Goal: Check status

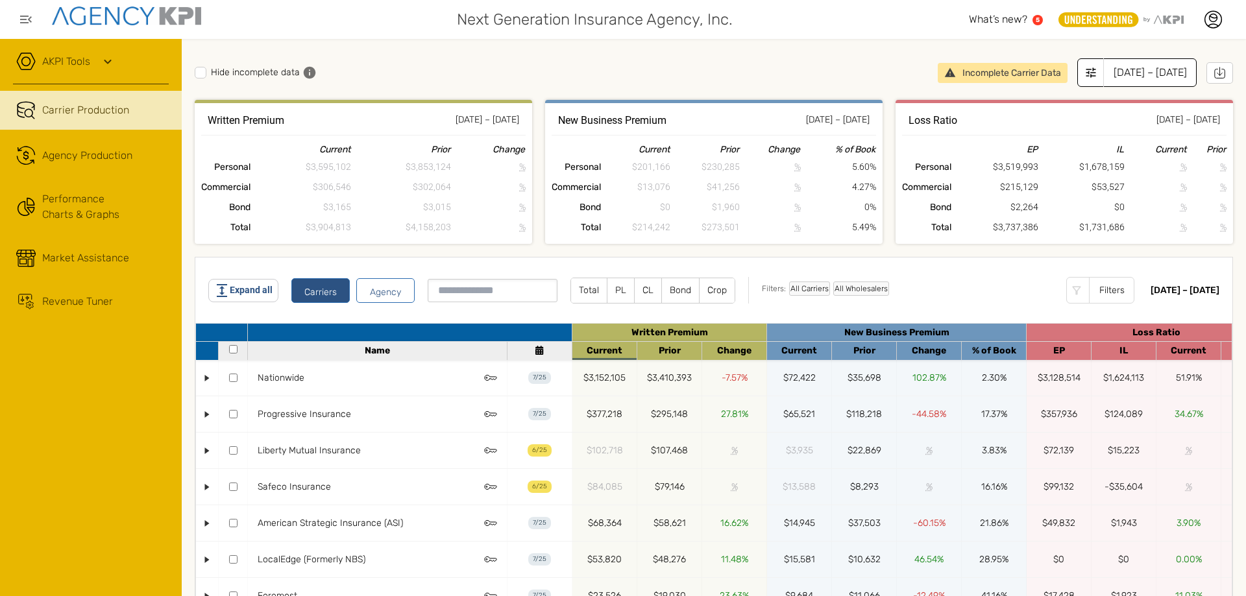
click at [1103, 82] on div "[DATE] – [DATE]" at bounding box center [1149, 72] width 93 height 29
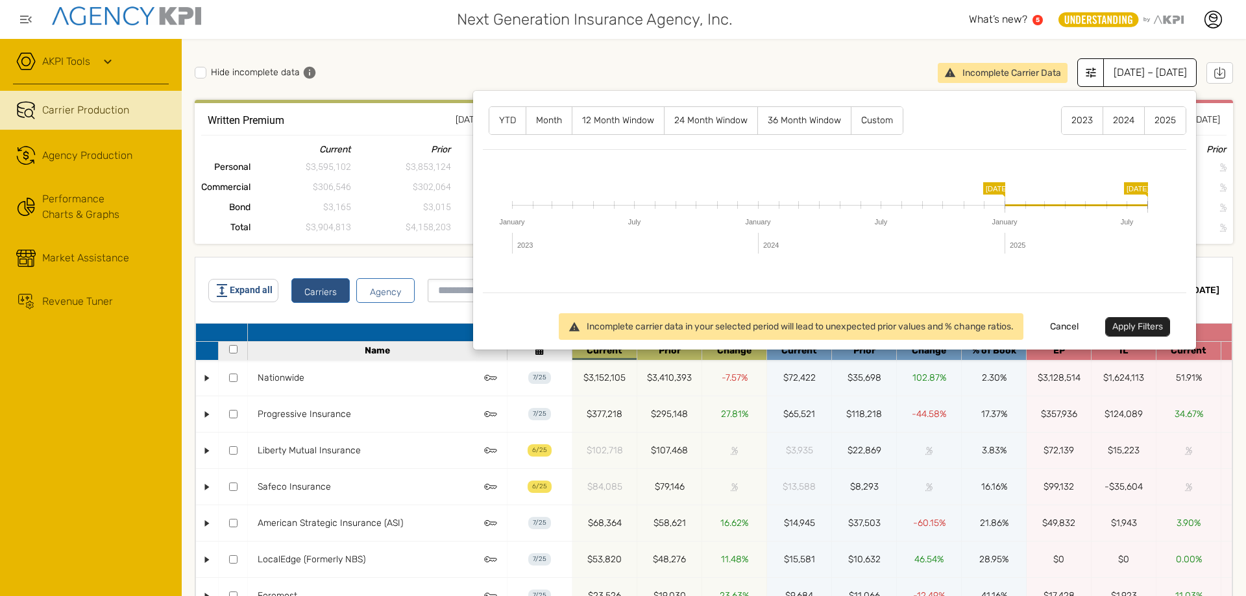
click at [531, 121] on label "Month" at bounding box center [548, 120] width 45 height 27
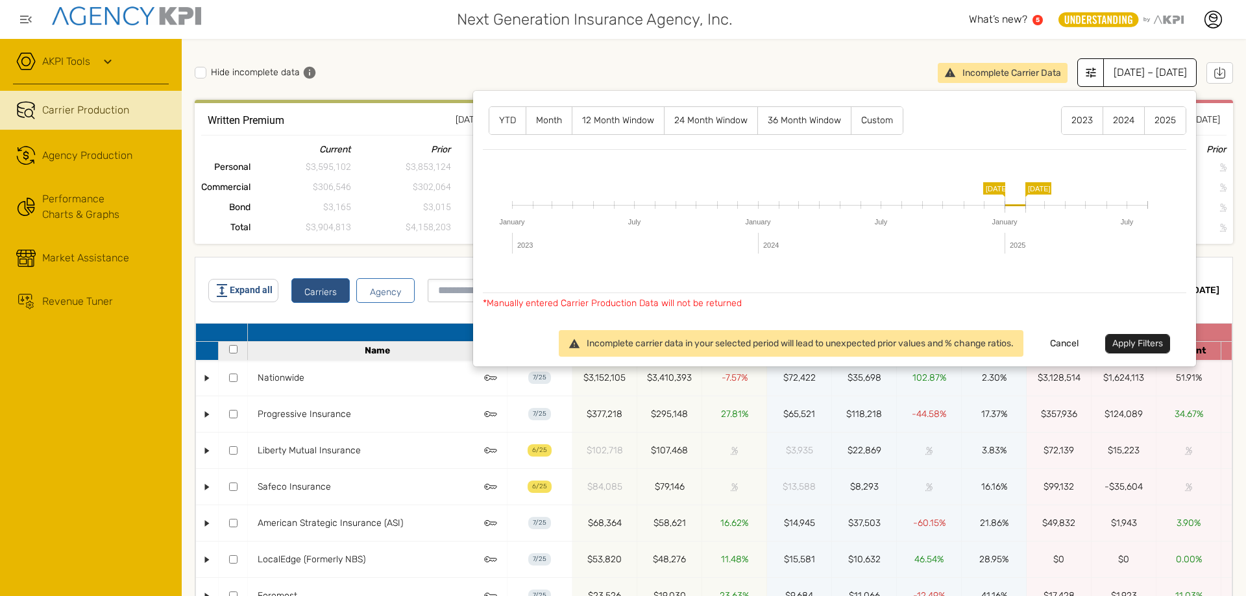
click at [551, 121] on label "Month" at bounding box center [548, 120] width 45 height 27
click at [599, 121] on label "12 Month Window" at bounding box center [617, 120] width 91 height 27
click at [700, 120] on label "24 Month Window" at bounding box center [710, 120] width 93 height 27
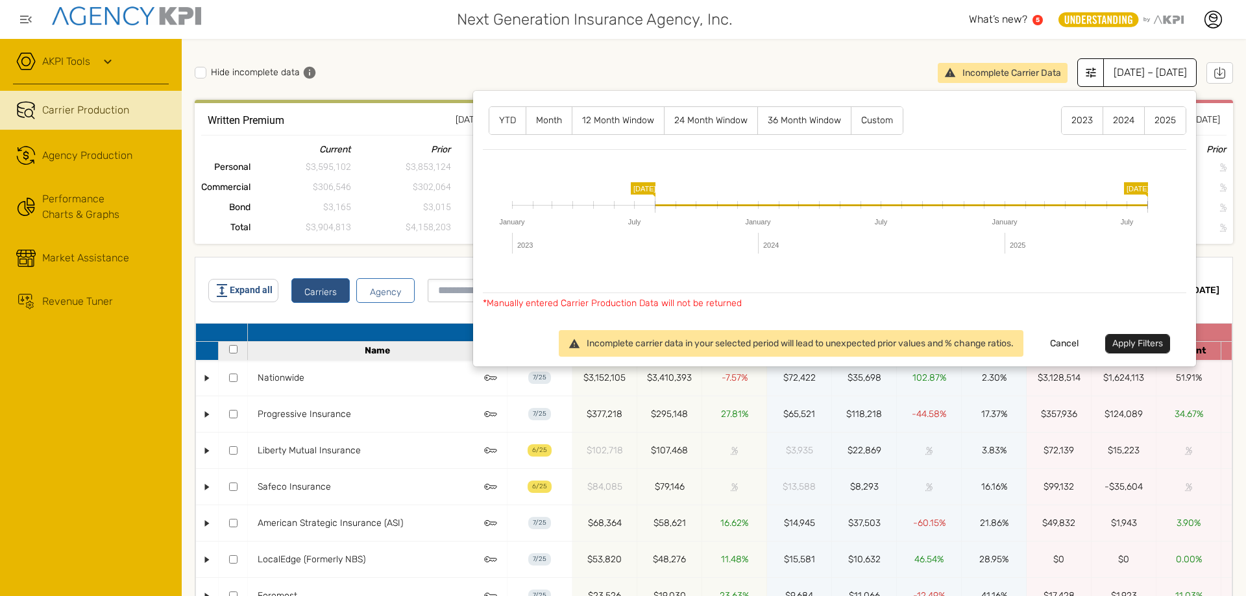
click at [1133, 345] on button "Apply Filters" at bounding box center [1137, 343] width 65 height 19
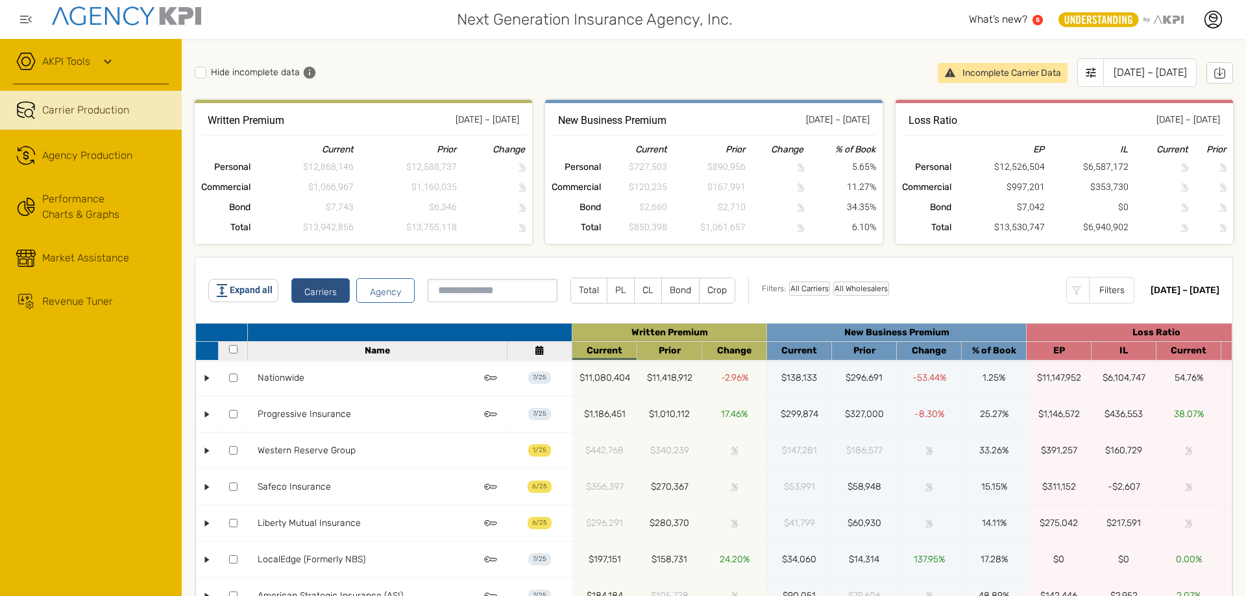
click at [622, 287] on label "PL" at bounding box center [620, 290] width 27 height 25
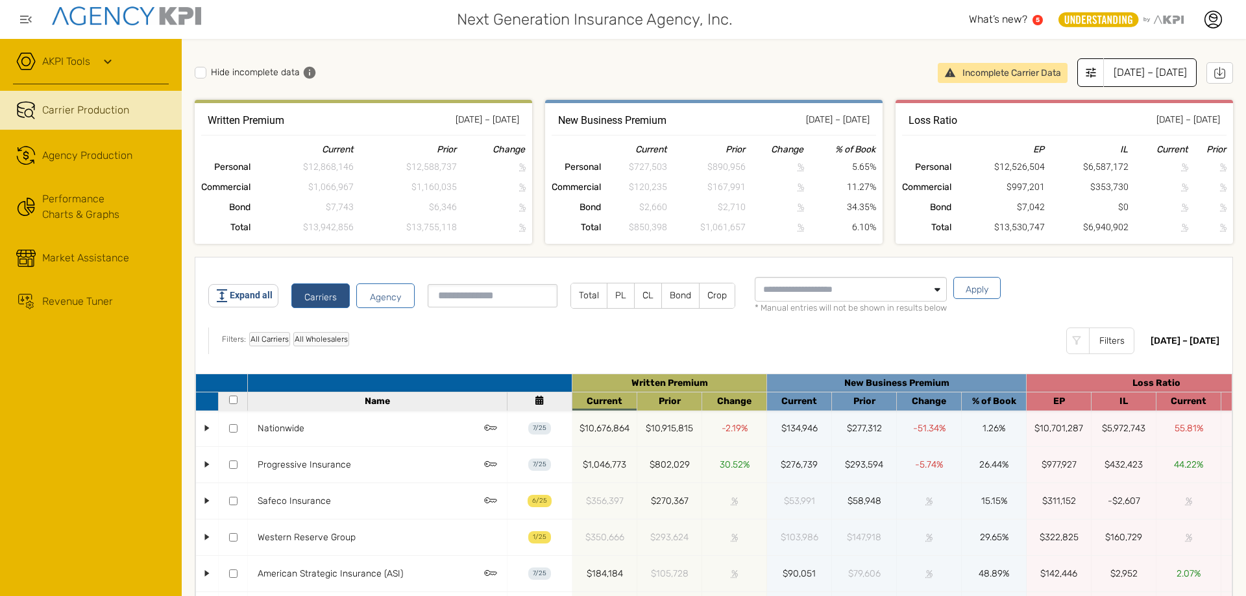
click at [1103, 76] on div "[DATE] – [DATE]" at bounding box center [1149, 72] width 93 height 29
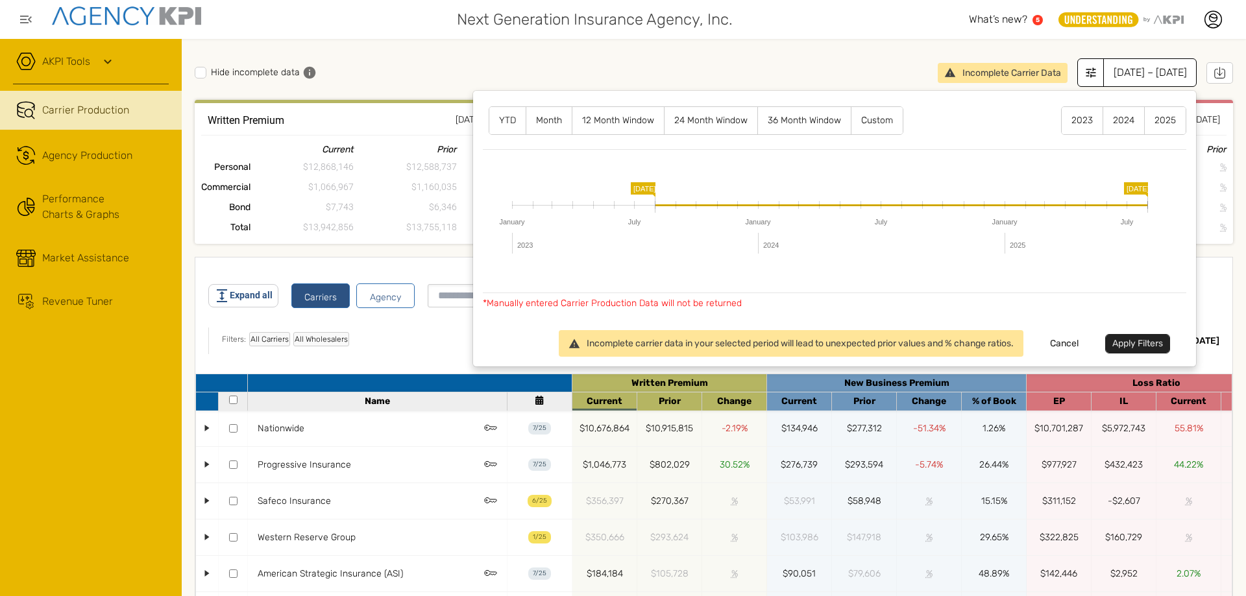
click at [610, 120] on label "12 Month Window" at bounding box center [617, 120] width 91 height 27
click at [1109, 342] on button "Apply Filters" at bounding box center [1137, 343] width 65 height 19
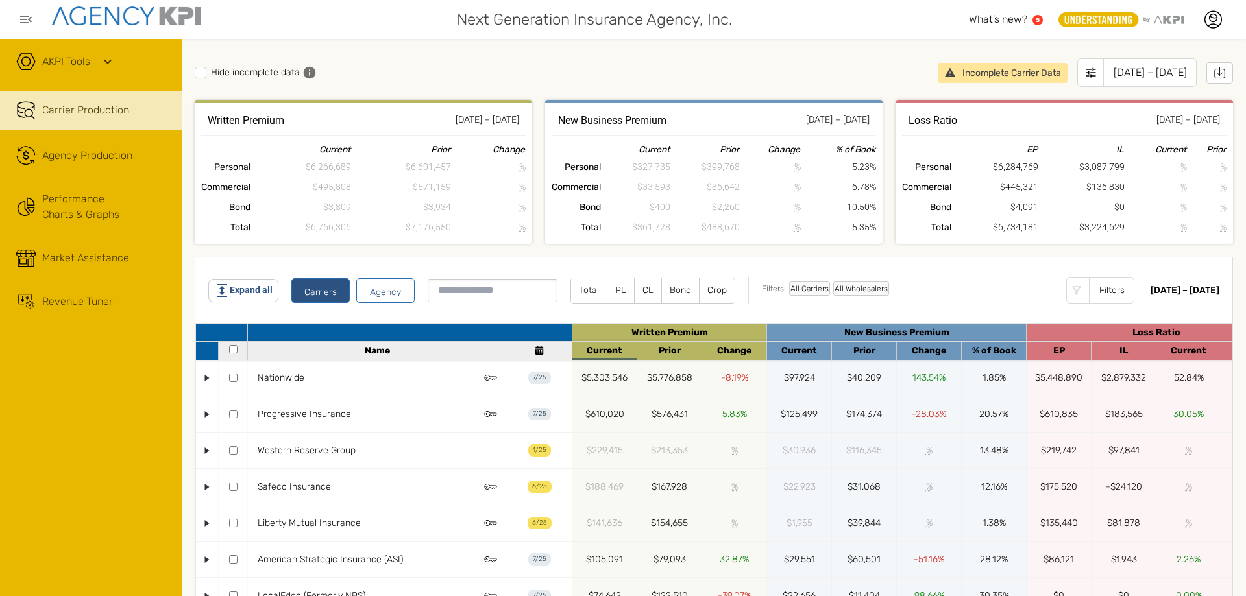
click at [614, 286] on label "PL" at bounding box center [620, 290] width 27 height 25
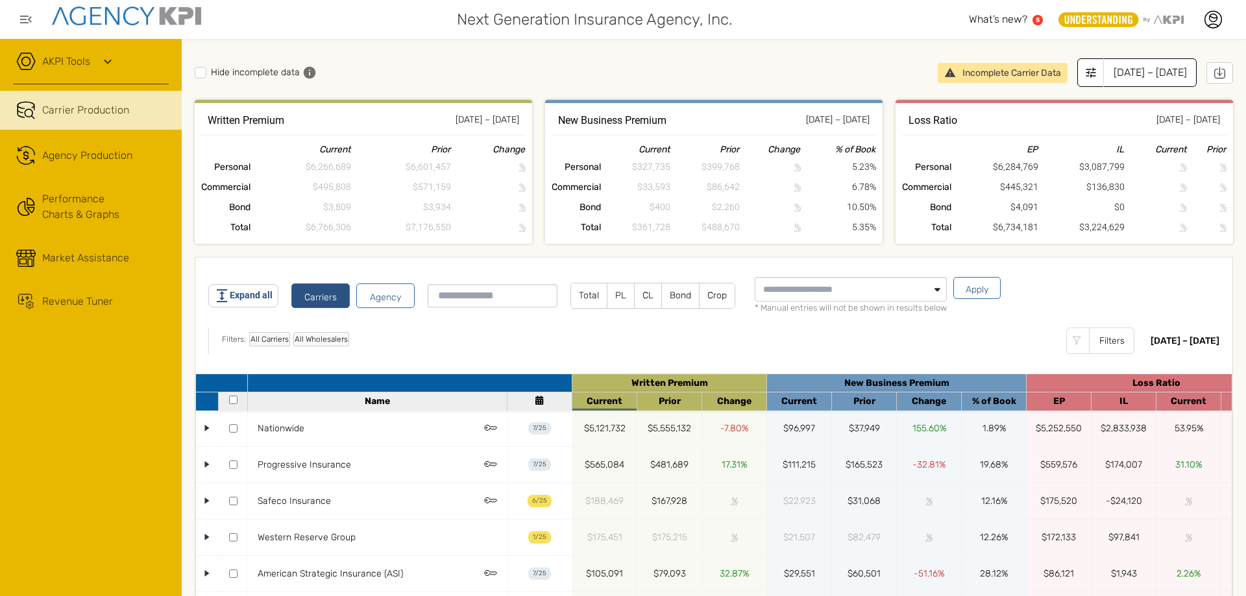
click at [1146, 74] on div "[DATE] – [DATE]" at bounding box center [1149, 72] width 93 height 29
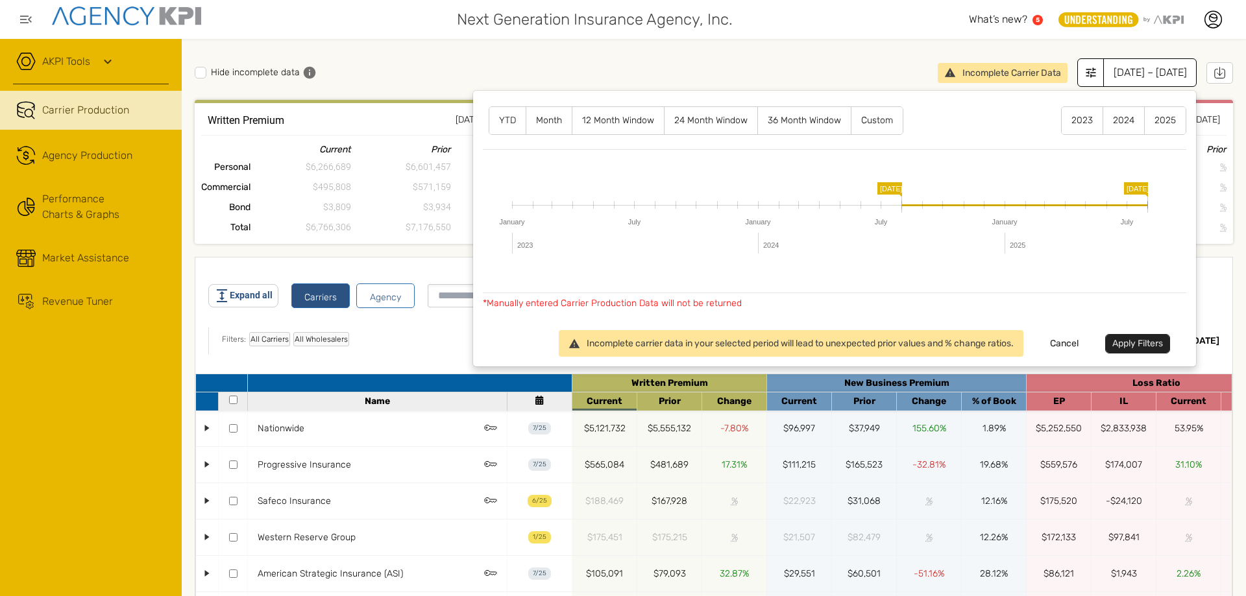
click at [504, 125] on label "YTD" at bounding box center [507, 120] width 36 height 27
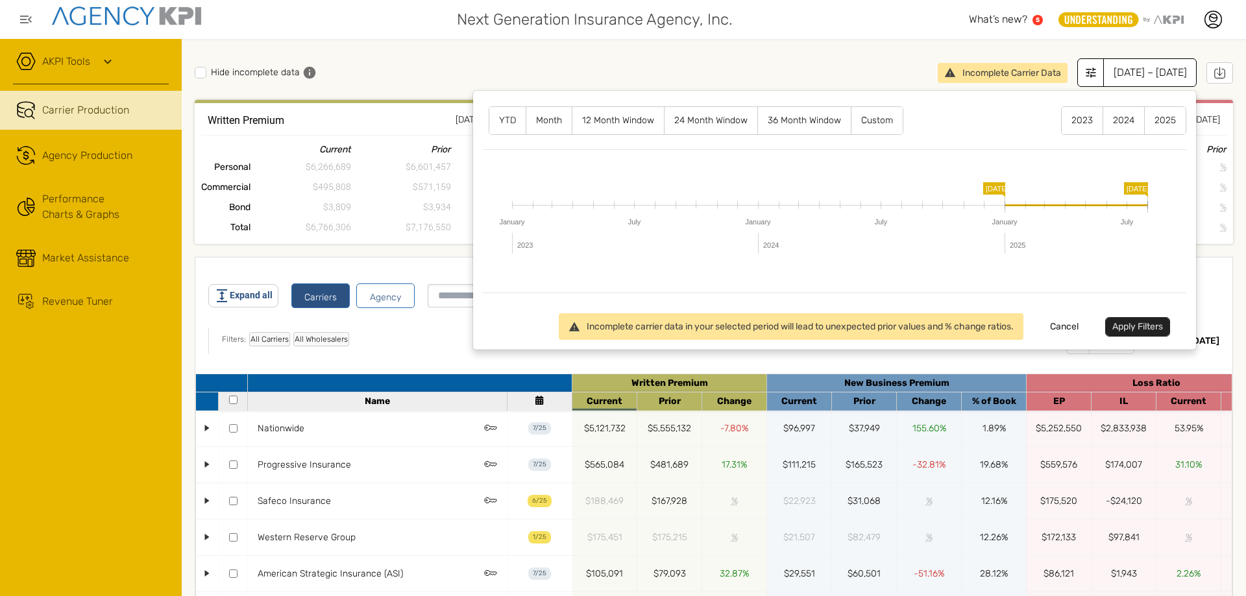
click at [1127, 327] on button "Apply Filters" at bounding box center [1137, 326] width 65 height 19
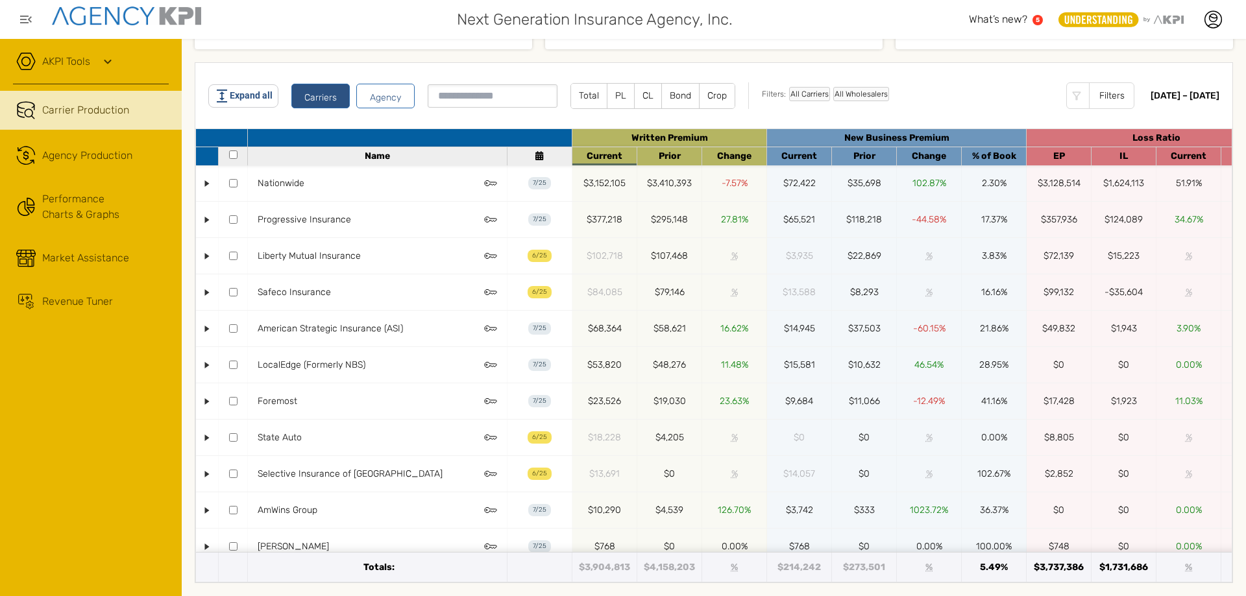
click at [644, 95] on label "CL" at bounding box center [648, 96] width 27 height 25
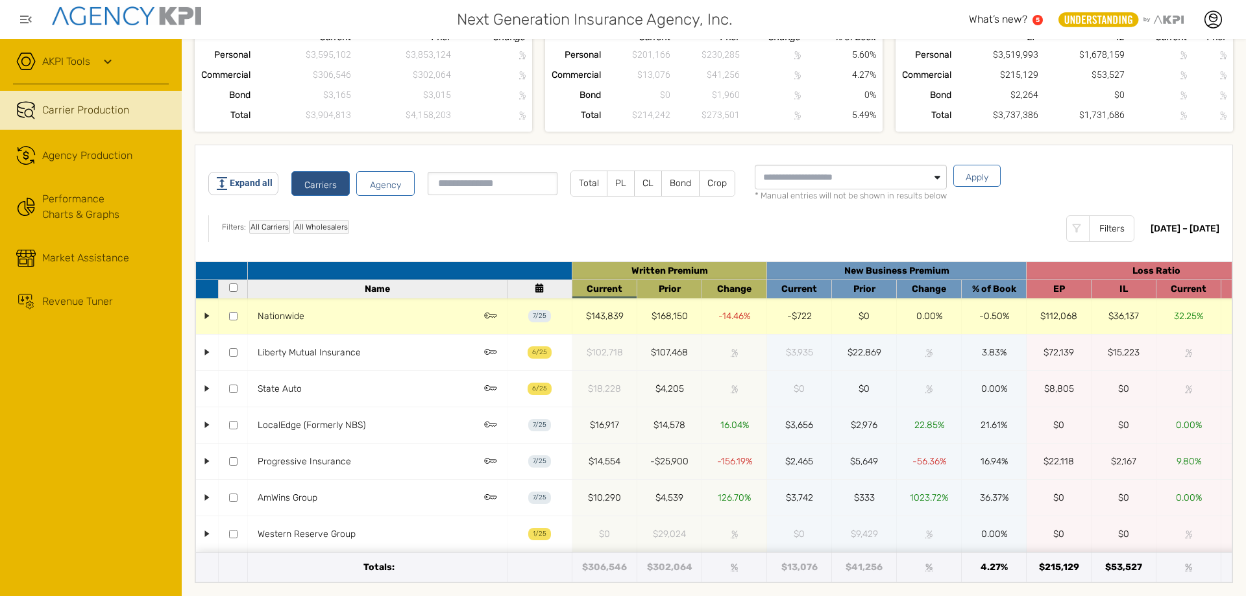
scroll to position [122, 0]
